Goal: Task Accomplishment & Management: Complete application form

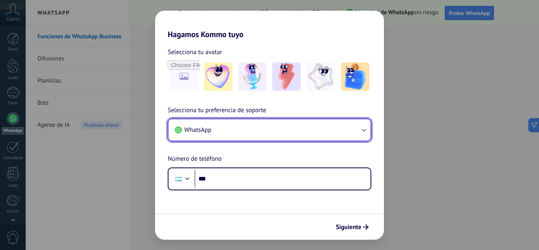
click at [217, 130] on button "WhatsApp" at bounding box center [269, 129] width 202 height 21
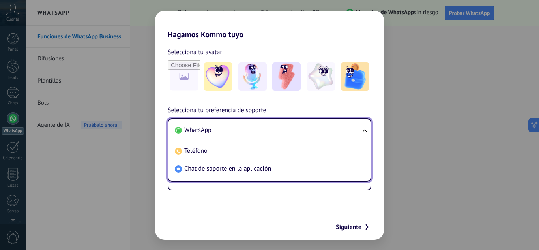
click at [216, 129] on li "WhatsApp" at bounding box center [268, 130] width 193 height 18
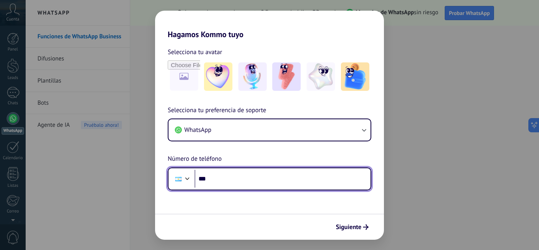
click at [301, 174] on input "***" at bounding box center [283, 179] width 176 height 18
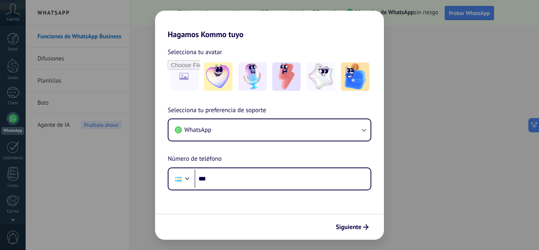
click at [441, 87] on div "Hagamos Kommo tuyo Selecciona tu avatar Selecciona tu preferencia de soporte Wh…" at bounding box center [269, 125] width 539 height 250
click at [274, 88] on img at bounding box center [286, 76] width 28 height 28
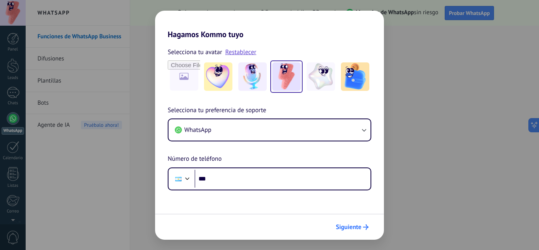
click at [362, 222] on button "Siguiente" at bounding box center [352, 226] width 40 height 13
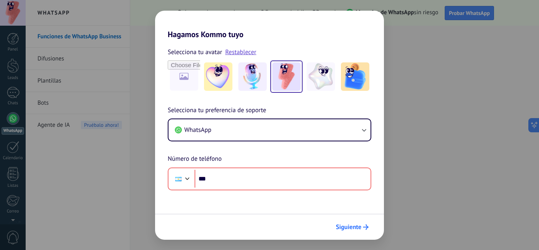
click at [353, 223] on button "Siguiente" at bounding box center [352, 226] width 40 height 13
click at [353, 225] on span "Siguiente" at bounding box center [349, 227] width 26 height 6
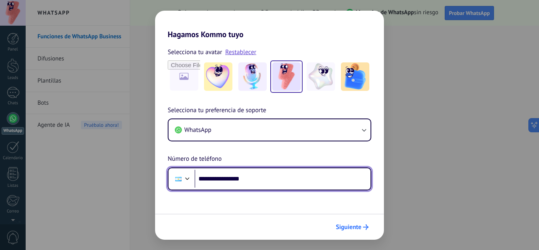
type input "**********"
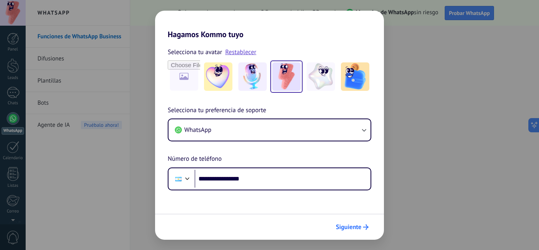
click at [355, 224] on span "Siguiente" at bounding box center [349, 227] width 26 height 6
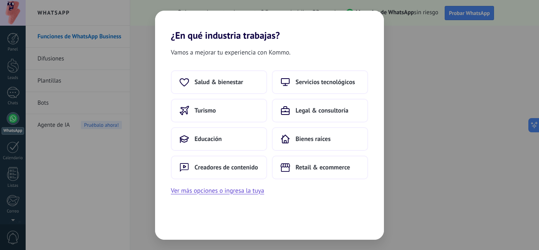
click at [227, 196] on div "Vamos a mejorar tu experiencia con Kommo. Salud & bienestar Servicios tecnológi…" at bounding box center [269, 140] width 229 height 198
click at [225, 194] on button "Ver más opciones o ingresa la tuya" at bounding box center [217, 190] width 93 height 10
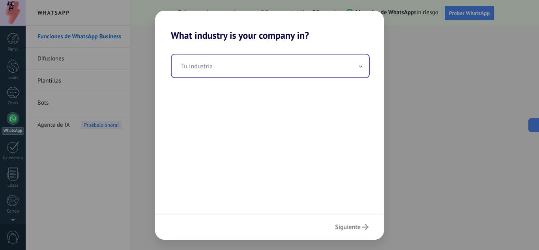
click at [353, 72] on input "text" at bounding box center [270, 65] width 197 height 23
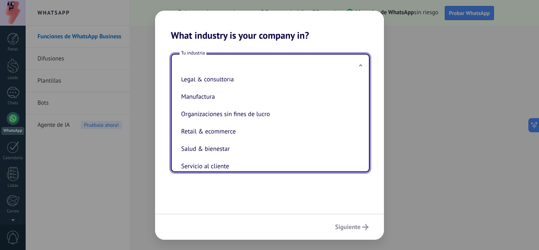
scroll to position [118, 0]
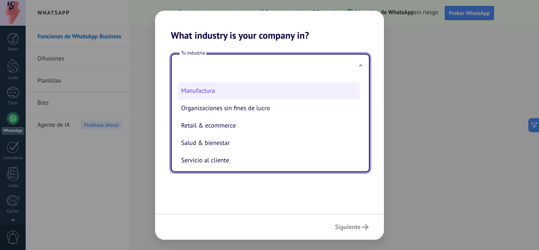
click at [301, 91] on li "Manufactura" at bounding box center [269, 90] width 182 height 17
type input "**********"
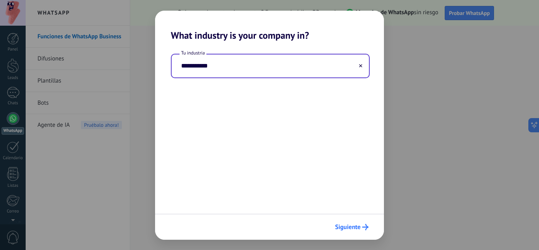
click at [358, 228] on span "Siguiente" at bounding box center [348, 227] width 26 height 6
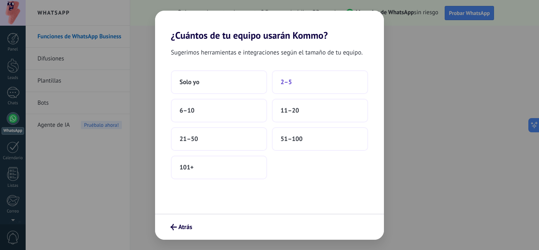
click at [310, 87] on button "2–5" at bounding box center [320, 82] width 96 height 24
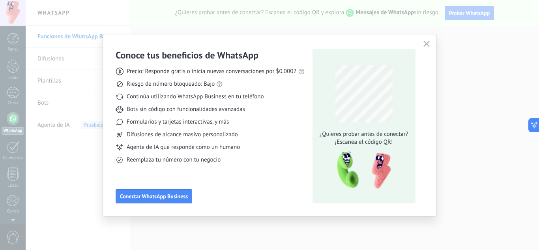
click at [219, 85] on icon at bounding box center [219, 84] width 6 height 6
click at [219, 70] on link "las reglas de WhatsApp" at bounding box center [229, 69] width 59 height 7
click at [425, 45] on icon "button" at bounding box center [426, 44] width 6 height 6
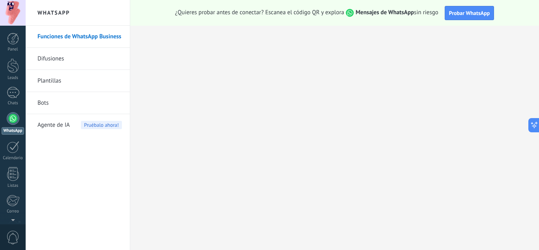
scroll to position [79, 0]
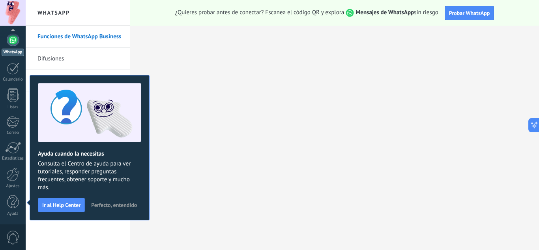
click at [93, 203] on span "Perfecto, entendido" at bounding box center [114, 205] width 46 height 6
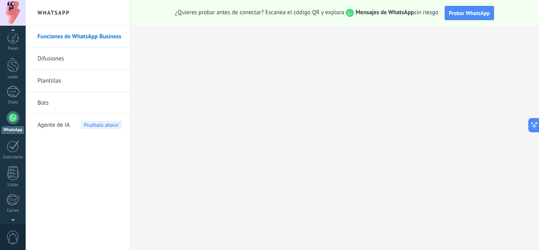
scroll to position [0, 0]
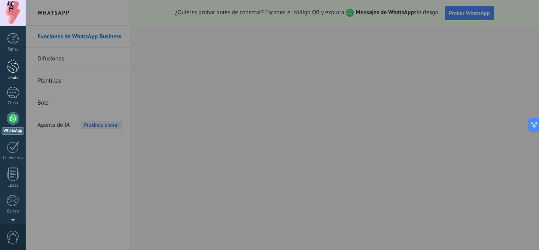
click at [16, 67] on div at bounding box center [13, 65] width 12 height 15
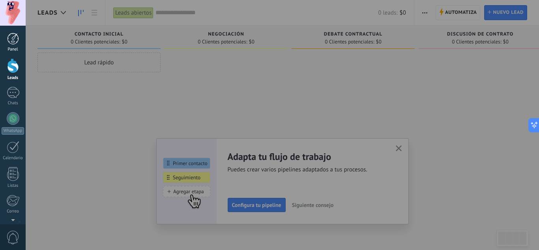
click at [5, 41] on link "Panel" at bounding box center [13, 42] width 26 height 19
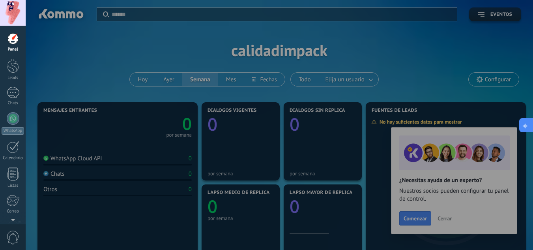
click at [526, 120] on button at bounding box center [526, 125] width 14 height 14
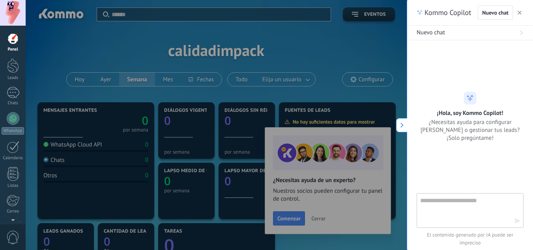
click at [524, 14] on div "Kommo Copilot Nuevo chat" at bounding box center [470, 13] width 126 height 26
click at [520, 14] on icon "button" at bounding box center [520, 13] width 4 height 4
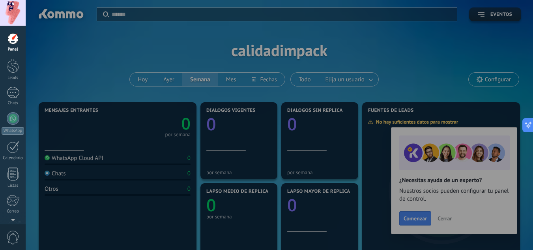
click at [163, 92] on div at bounding box center [292, 125] width 533 height 250
click at [9, 75] on link "Leads" at bounding box center [13, 69] width 26 height 22
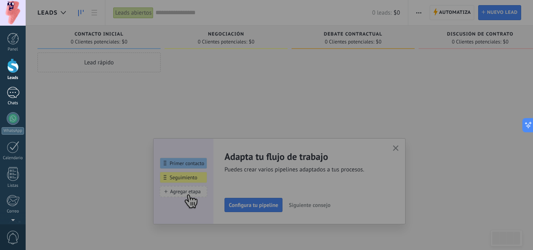
click at [11, 96] on div at bounding box center [13, 92] width 13 height 11
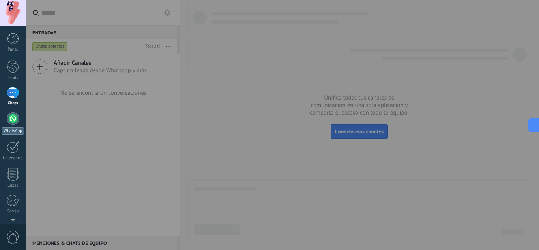
click at [13, 118] on div at bounding box center [13, 118] width 13 height 13
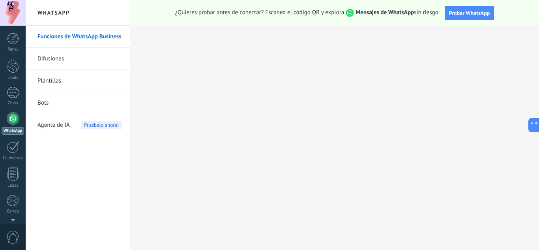
click at [69, 62] on link "Difusiones" at bounding box center [79, 59] width 84 height 22
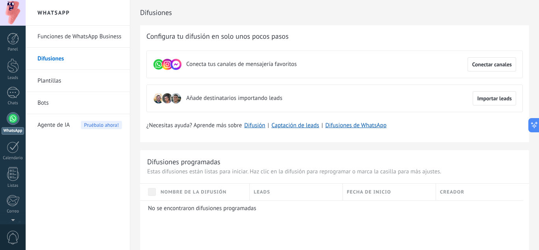
click at [60, 74] on link "Plantillas" at bounding box center [79, 81] width 84 height 22
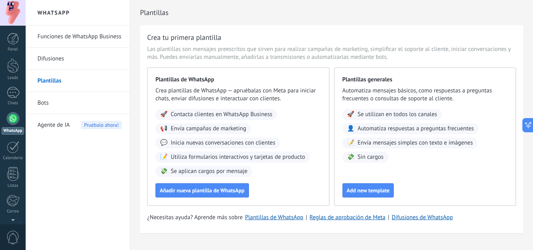
click at [51, 95] on link "Bots" at bounding box center [79, 103] width 84 height 22
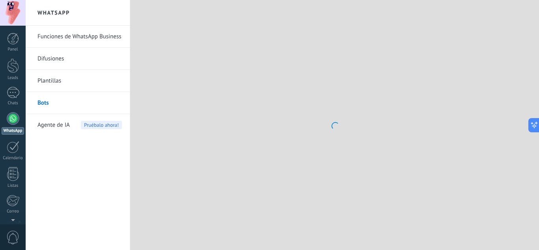
click at [59, 43] on link "Funciones de WhatsApp Business" at bounding box center [79, 37] width 84 height 22
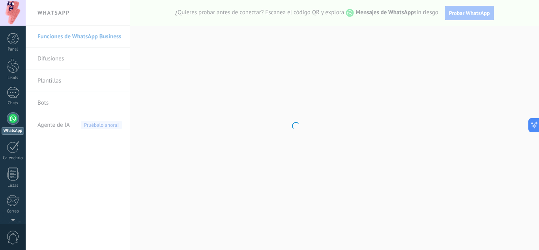
click at [11, 17] on div at bounding box center [13, 13] width 26 height 26
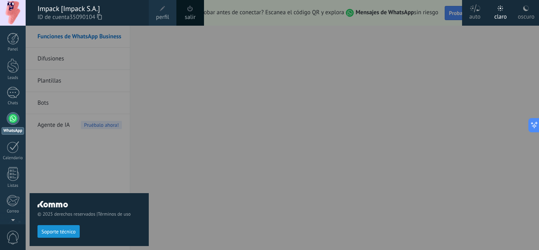
click at [13, 19] on div at bounding box center [13, 13] width 26 height 26
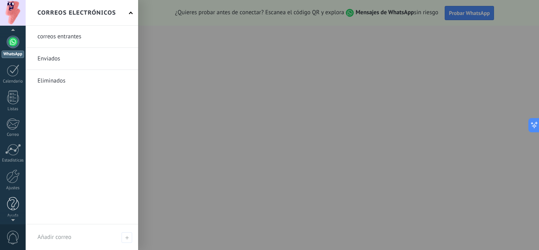
scroll to position [79, 0]
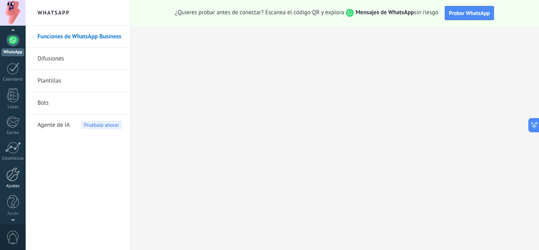
click at [13, 182] on link "Ajustes" at bounding box center [13, 177] width 26 height 21
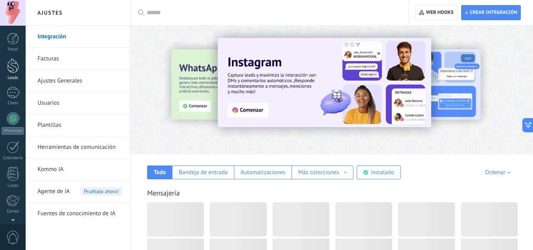
click at [9, 76] on div "Leads" at bounding box center [13, 77] width 23 height 5
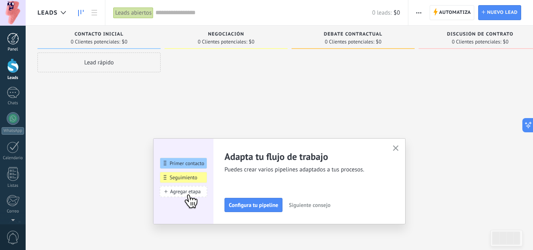
click at [10, 42] on div at bounding box center [13, 39] width 12 height 12
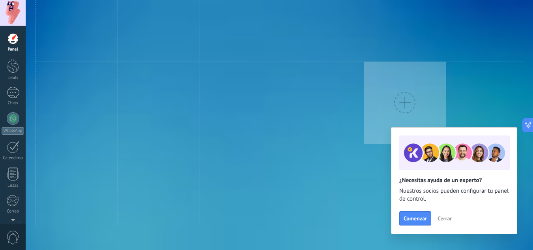
drag, startPoint x: 370, startPoint y: 54, endPoint x: 378, endPoint y: 127, distance: 73.9
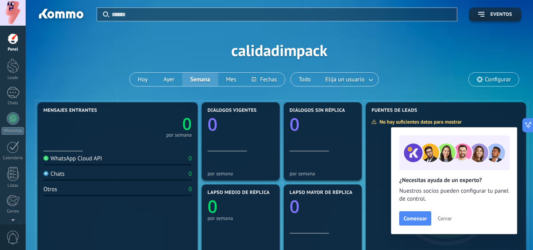
click at [476, 73] on span "Configurar" at bounding box center [494, 79] width 50 height 13
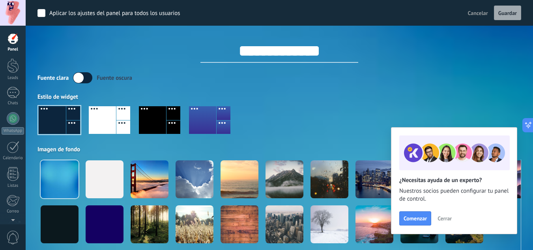
click at [110, 44] on div "**********" at bounding box center [279, 44] width 484 height 37
